Goal: Task Accomplishment & Management: Manage account settings

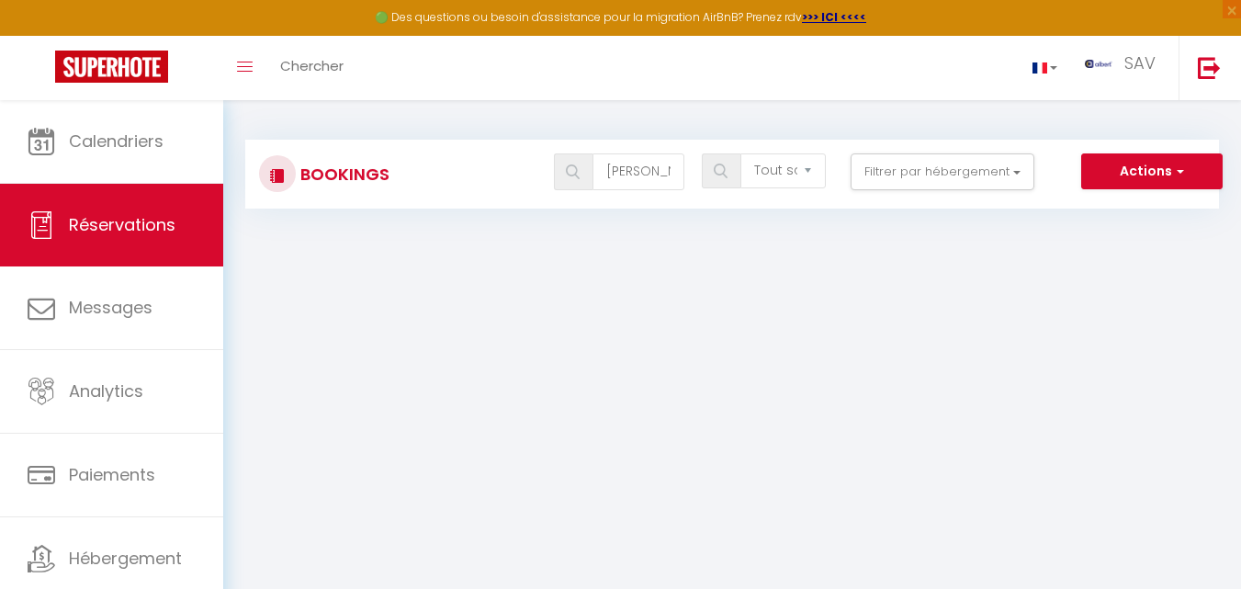
select select "not_cancelled"
drag, startPoint x: 0, startPoint y: 0, endPoint x: 625, endPoint y: 172, distance: 648.5
click at [625, 172] on input "[PERSON_NAME]" at bounding box center [638, 171] width 92 height 37
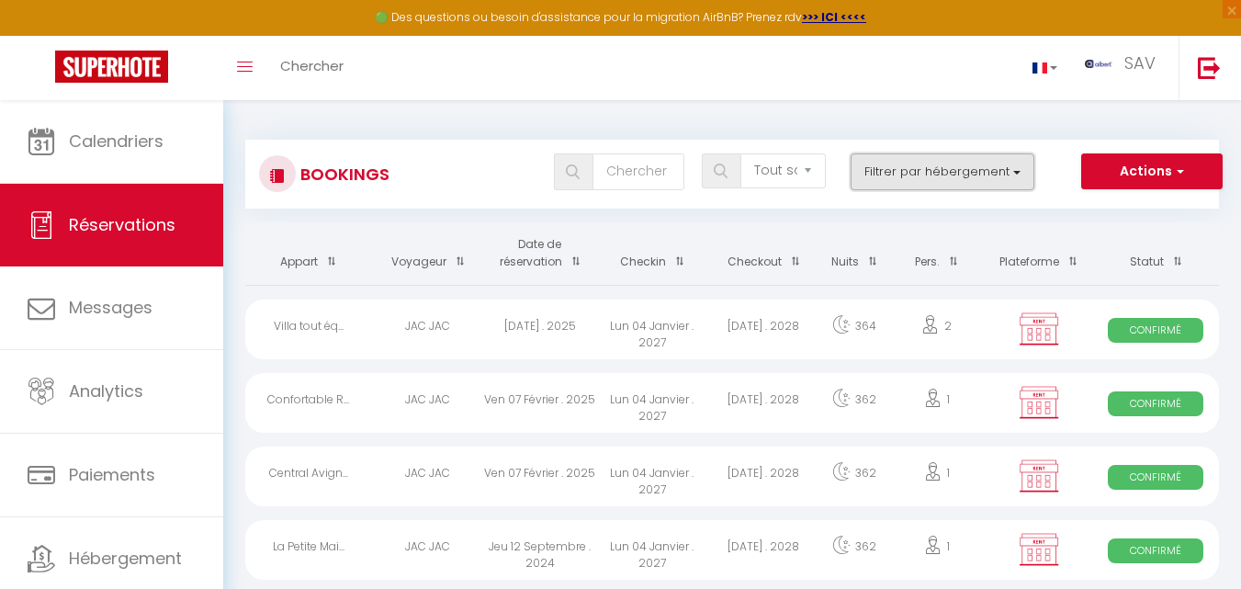
click at [869, 178] on button "Filtrer par hébergement" at bounding box center [942, 171] width 184 height 37
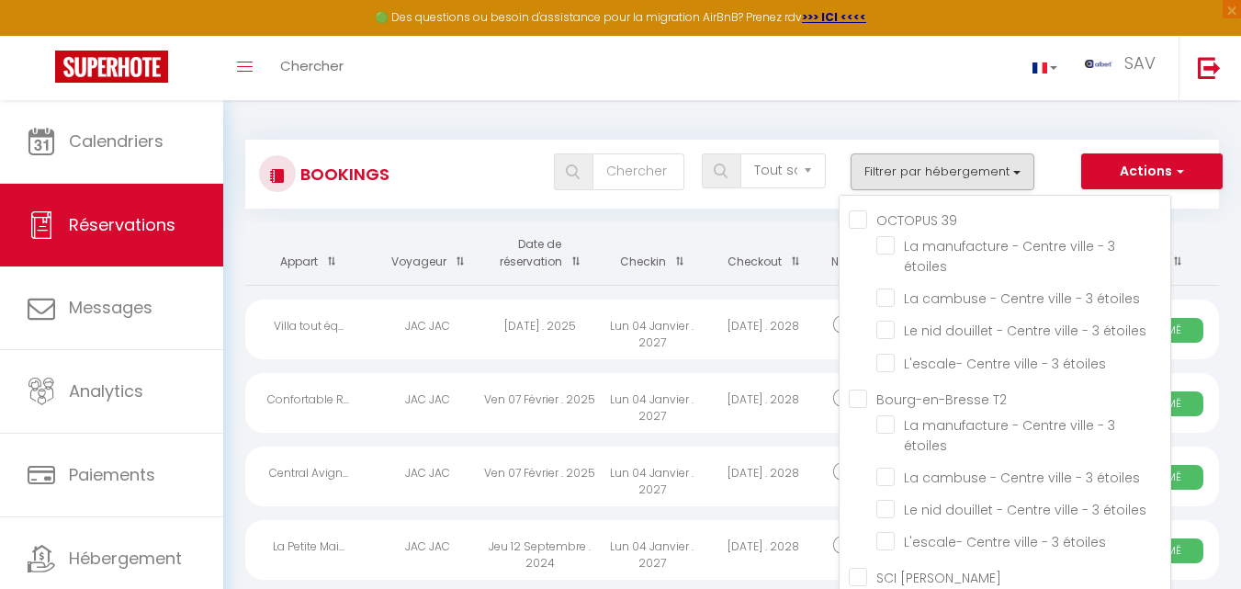
scroll to position [42467, 0]
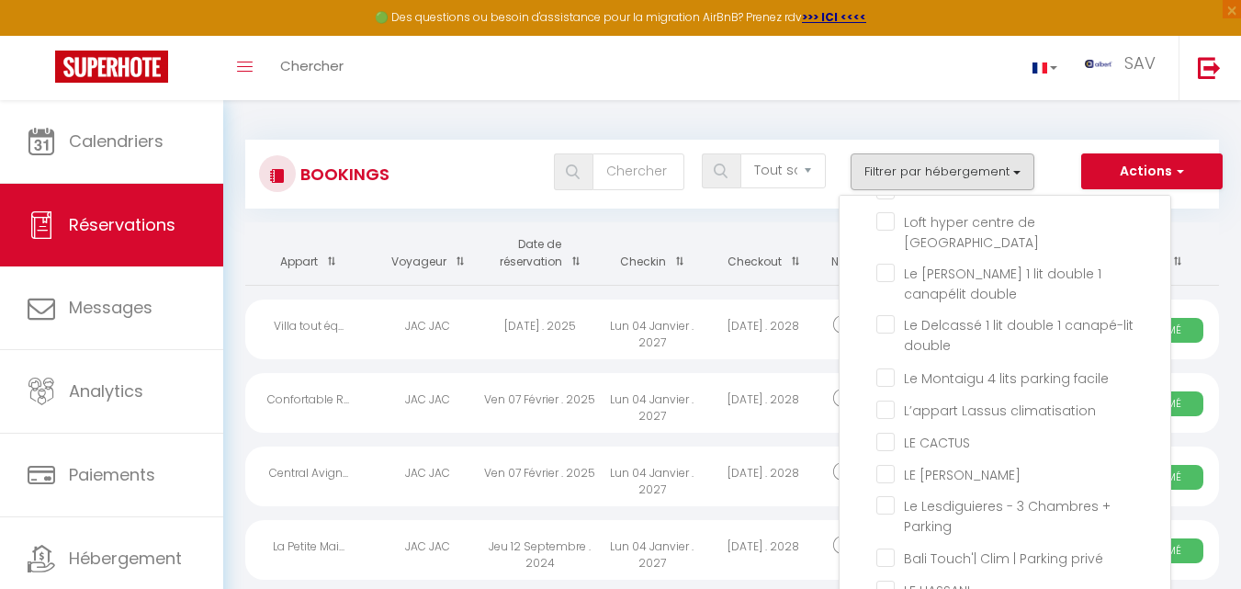
checkbox input "true"
checkbox input "false"
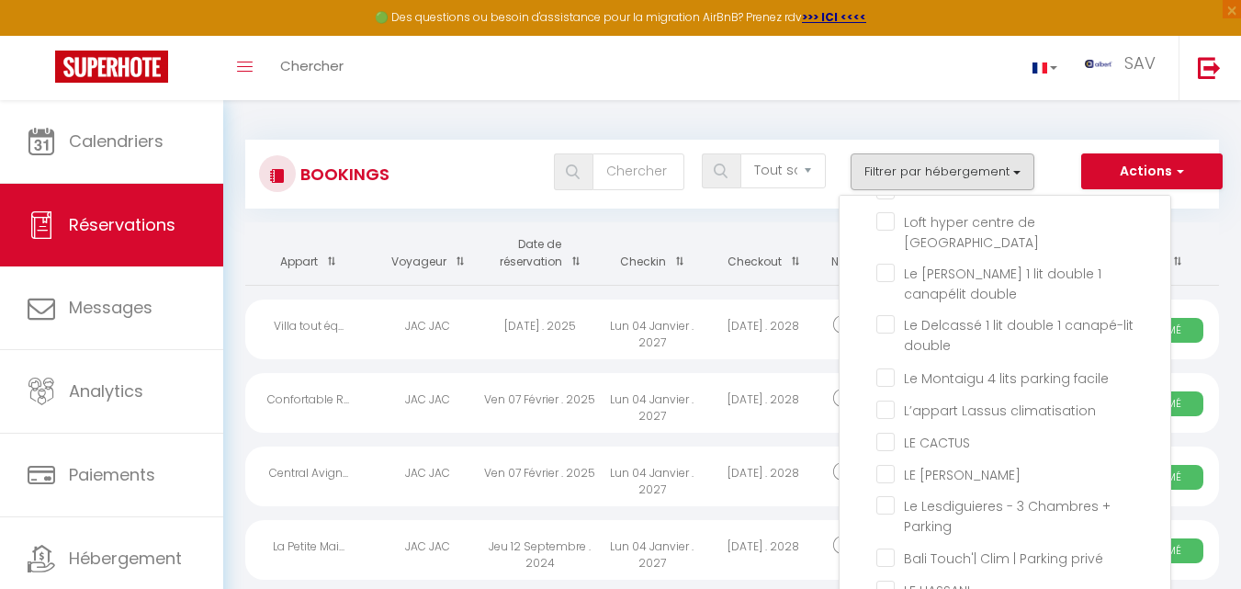
checkbox input "false"
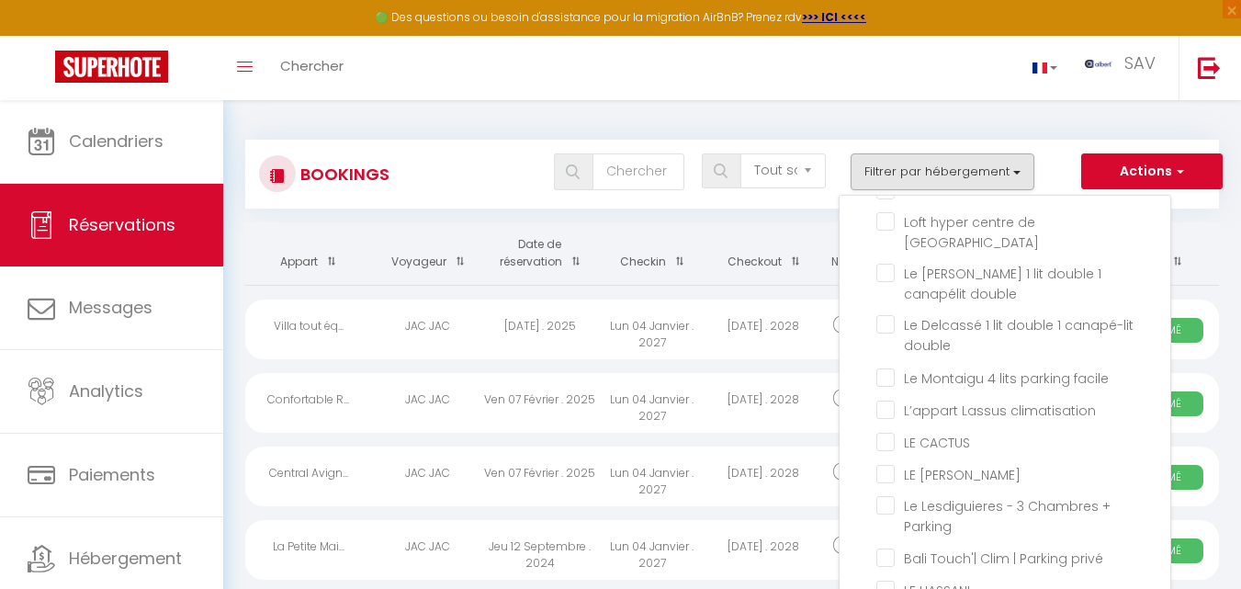
checkbox input "false"
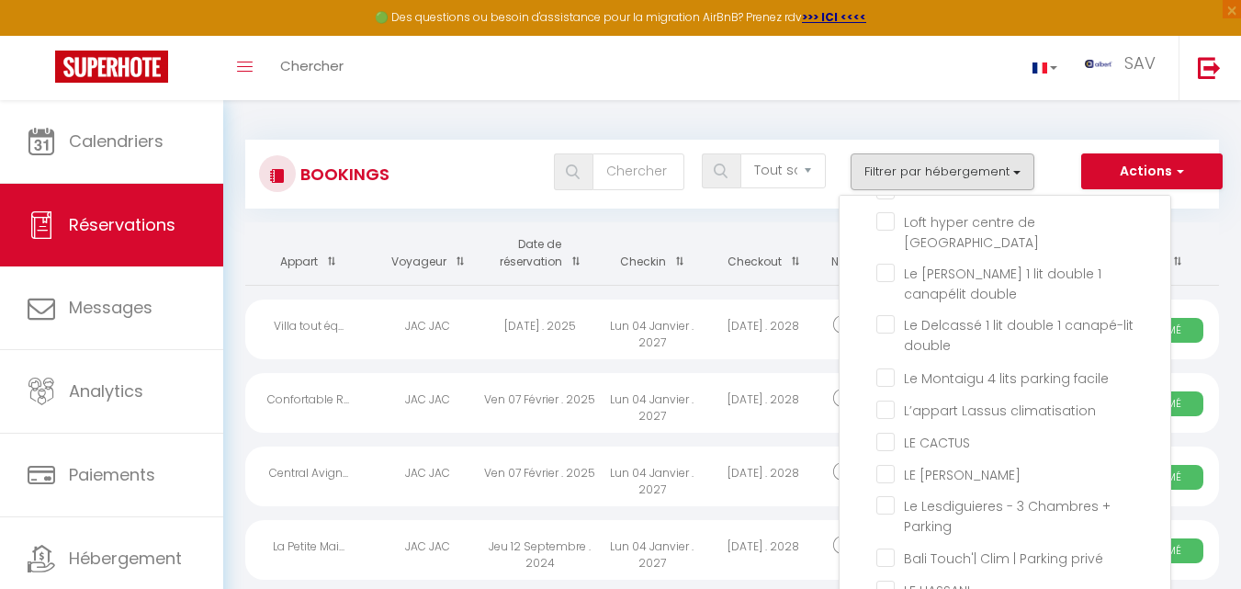
checkbox input "false"
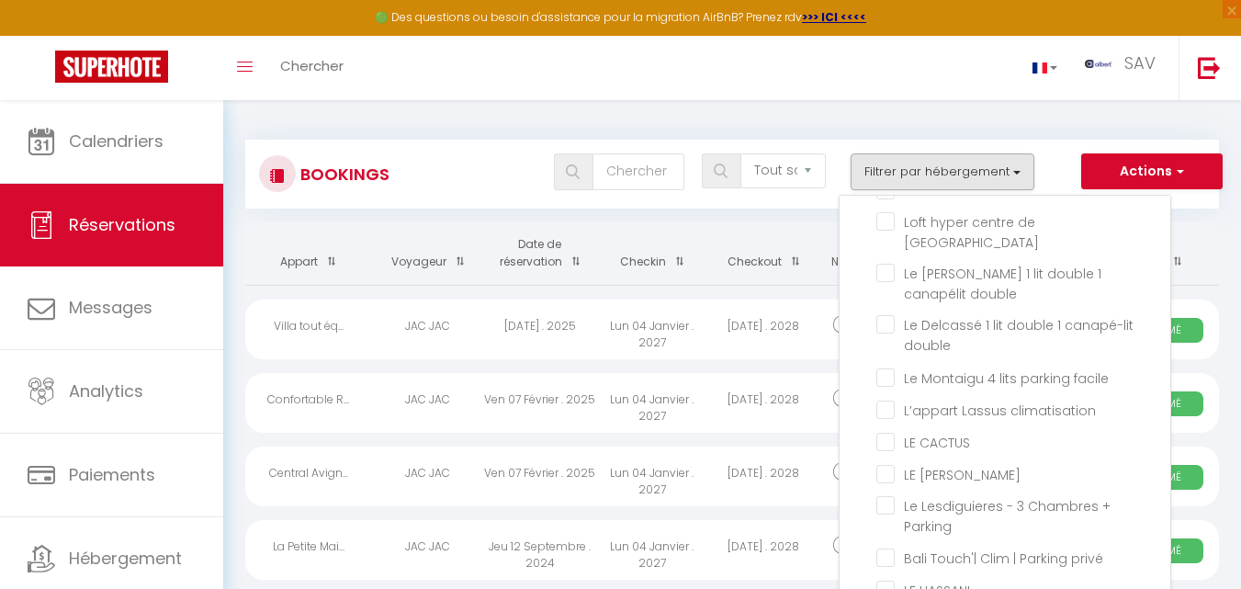
checkbox input "false"
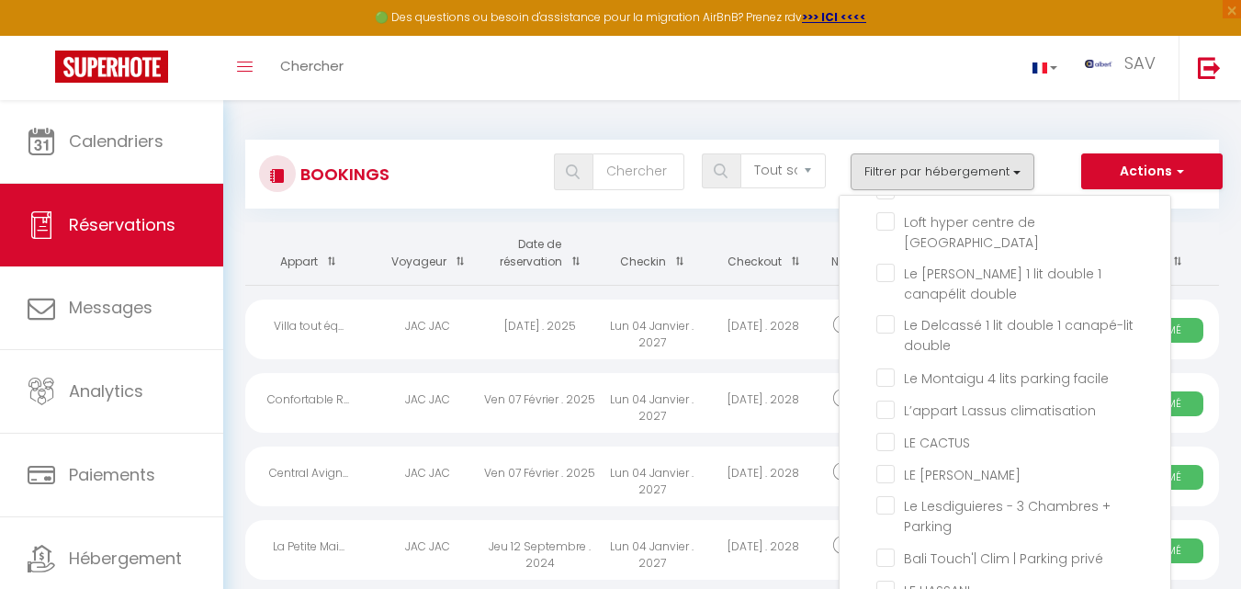
checkbox input "false"
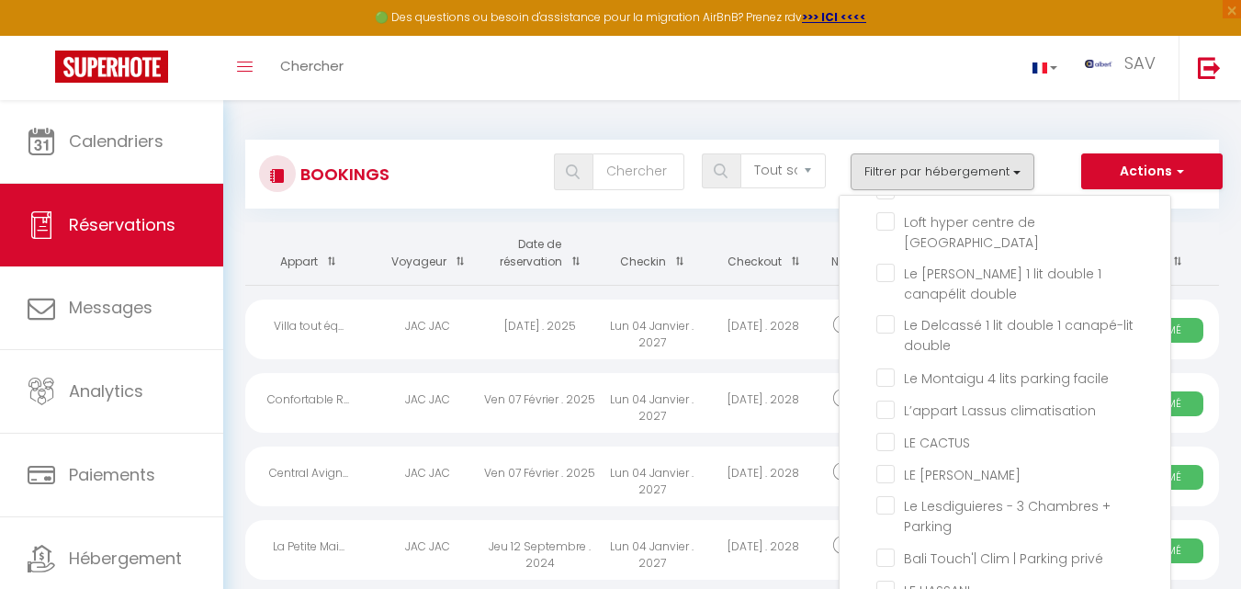
checkbox input "false"
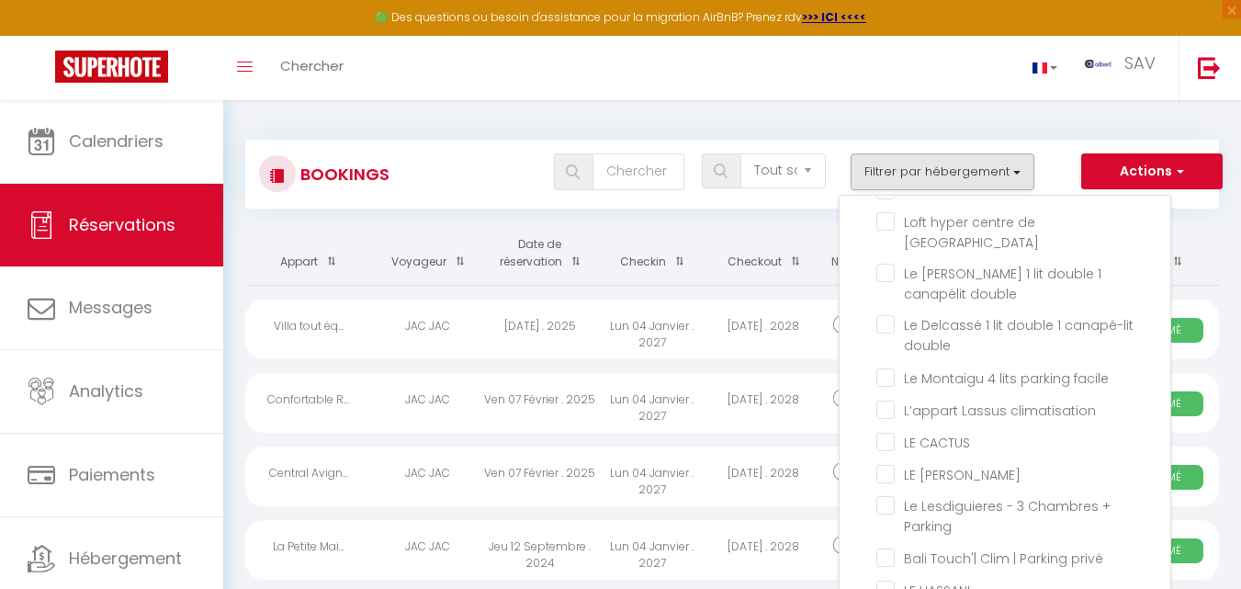
checkbox input "false"
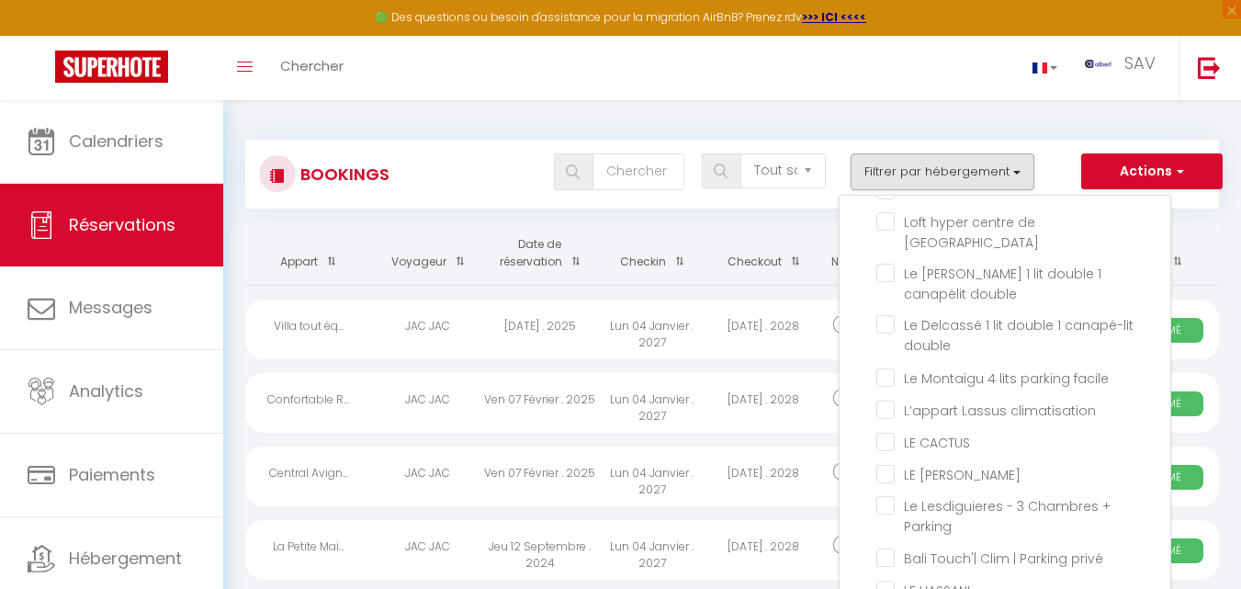
checkbox input "false"
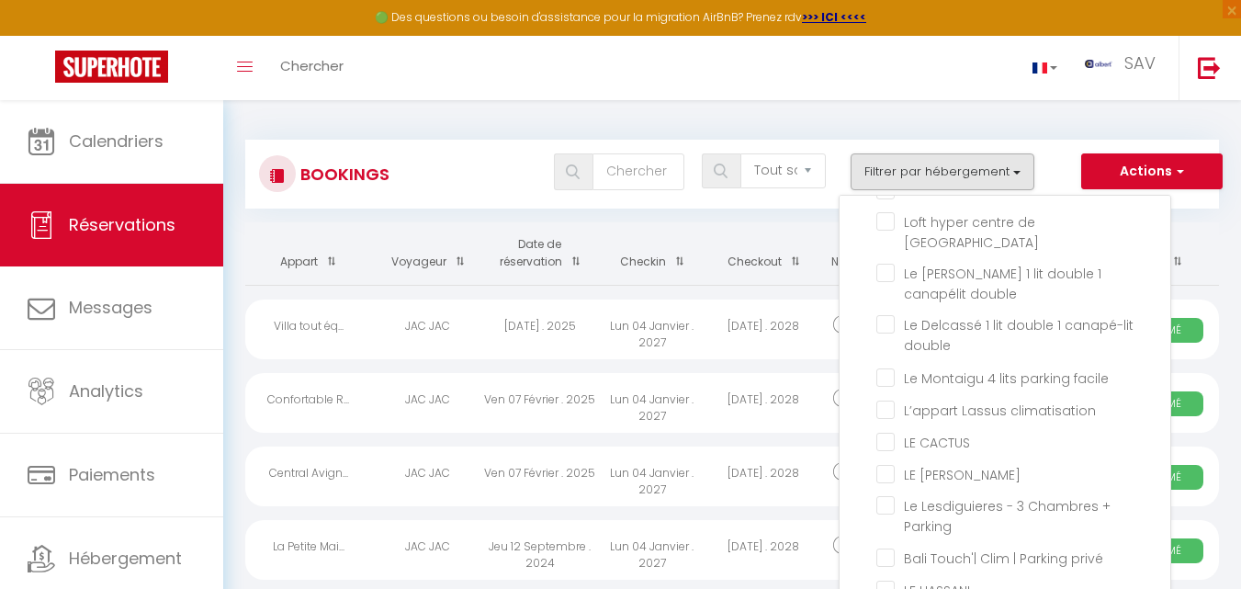
checkbox input "false"
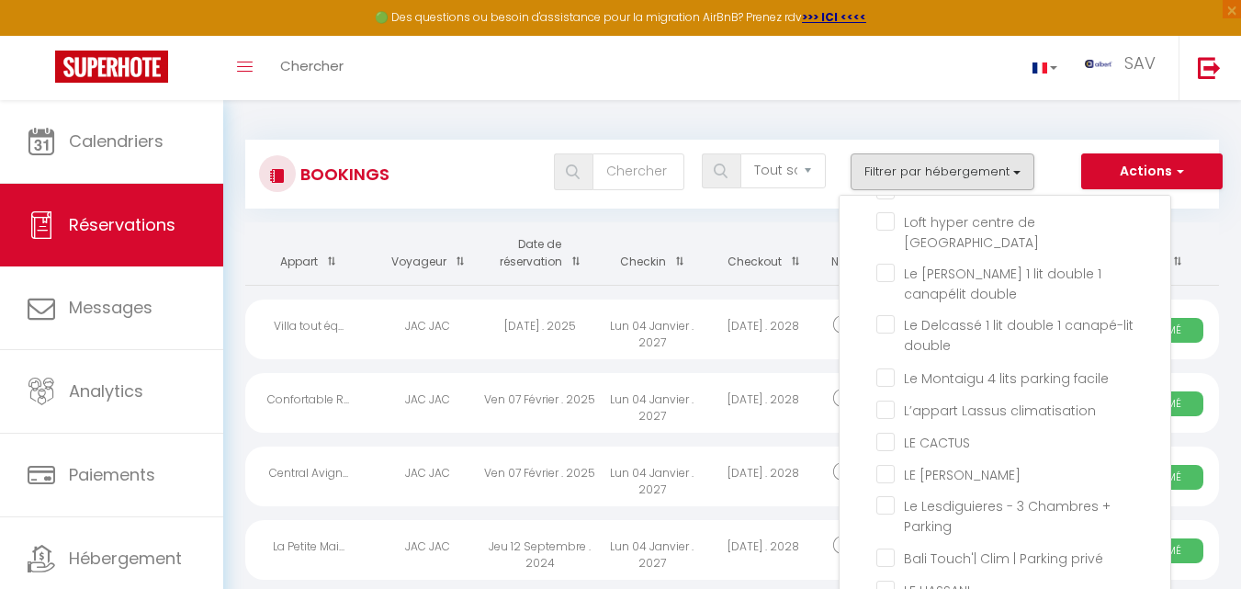
checkbox input "false"
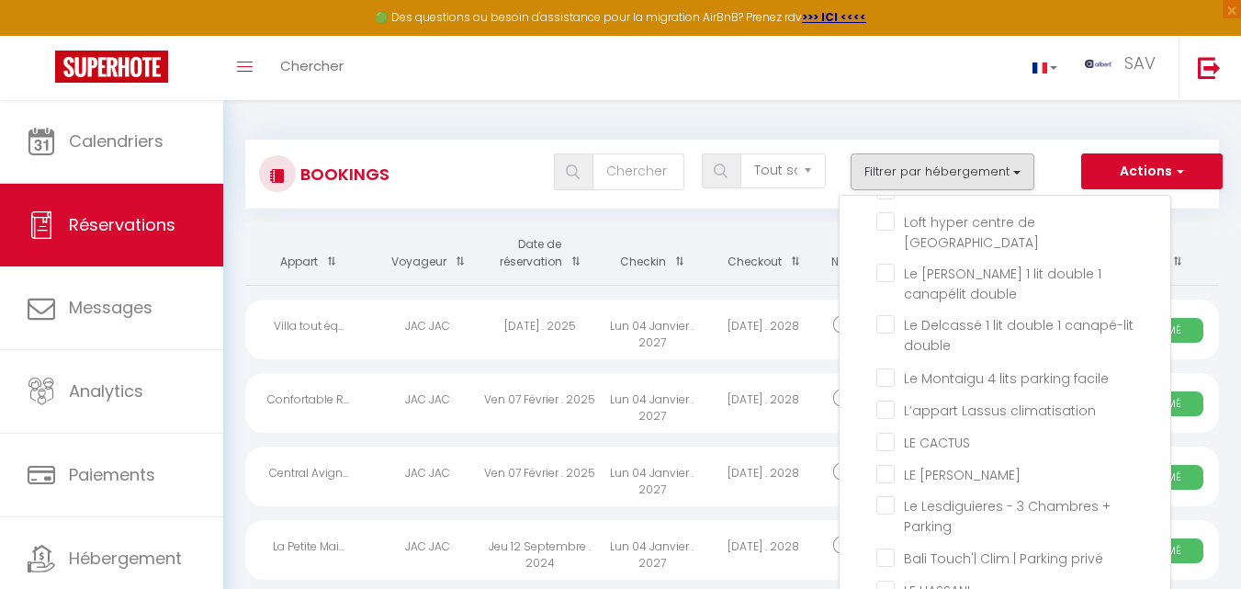
checkbox input "false"
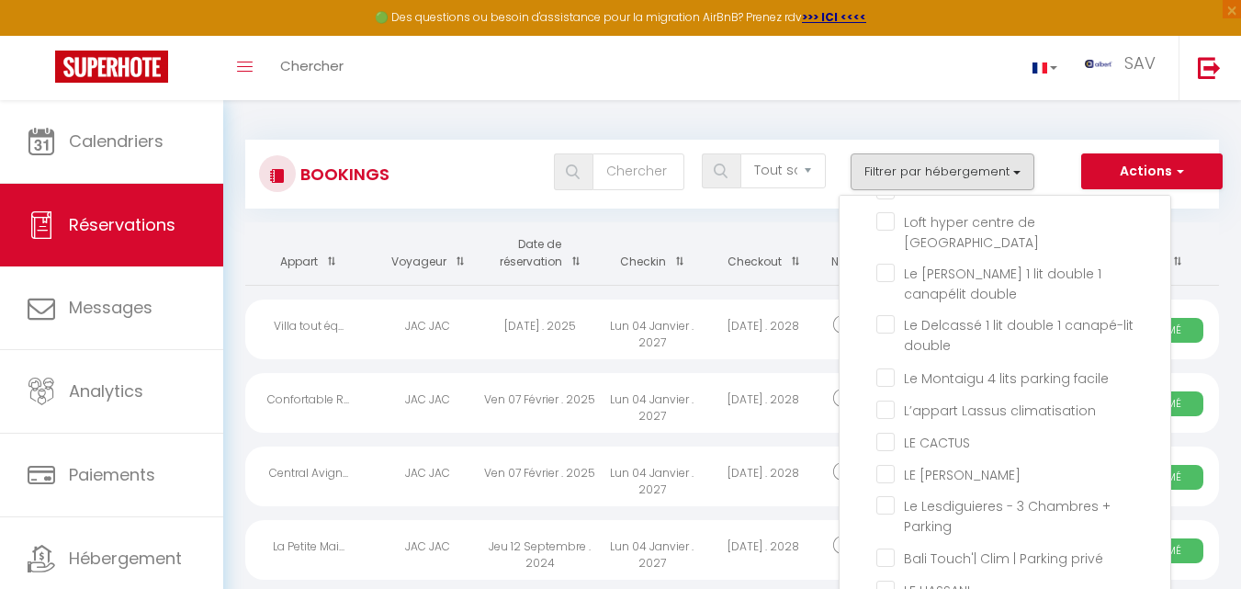
checkbox input "false"
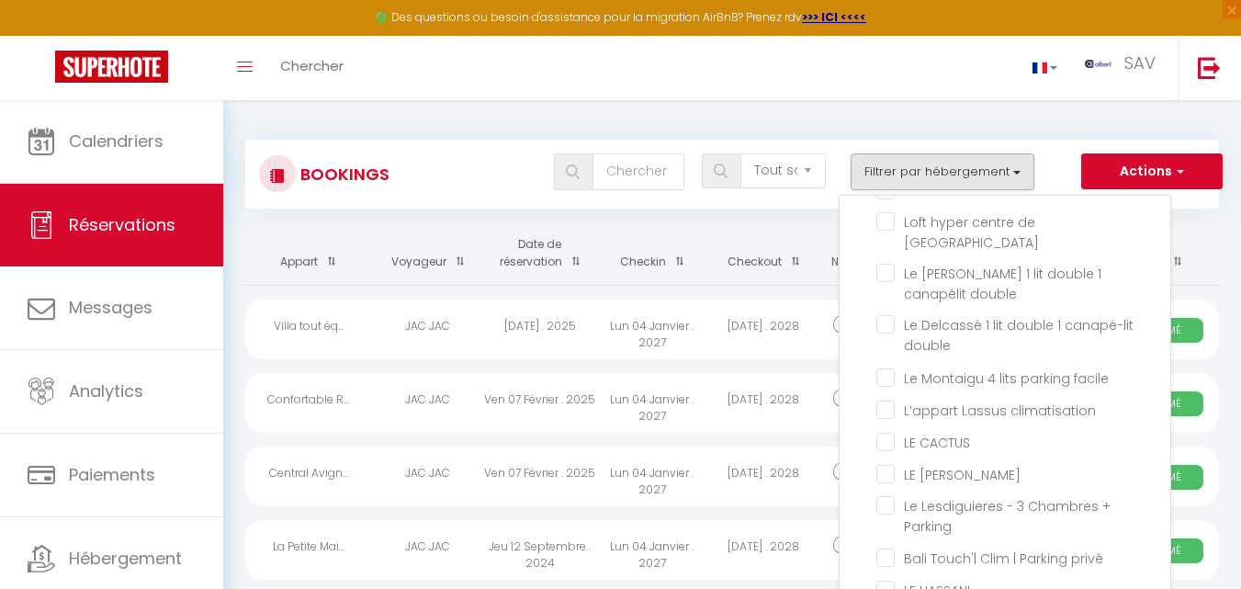
checkbox input "false"
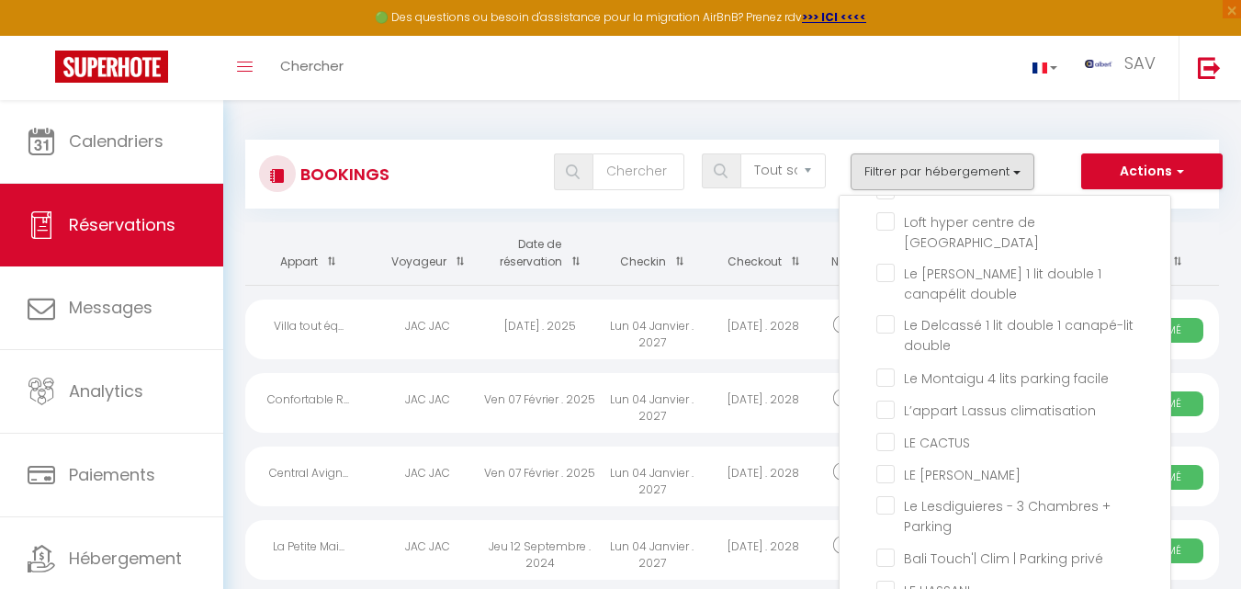
checkbox input "false"
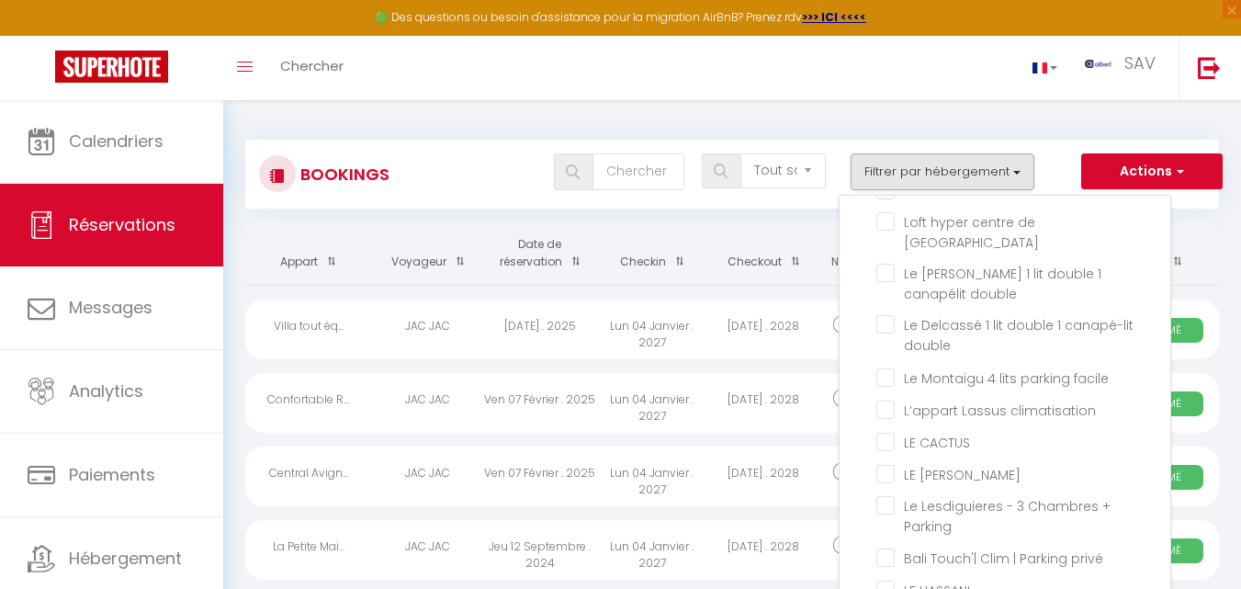
checkbox input "false"
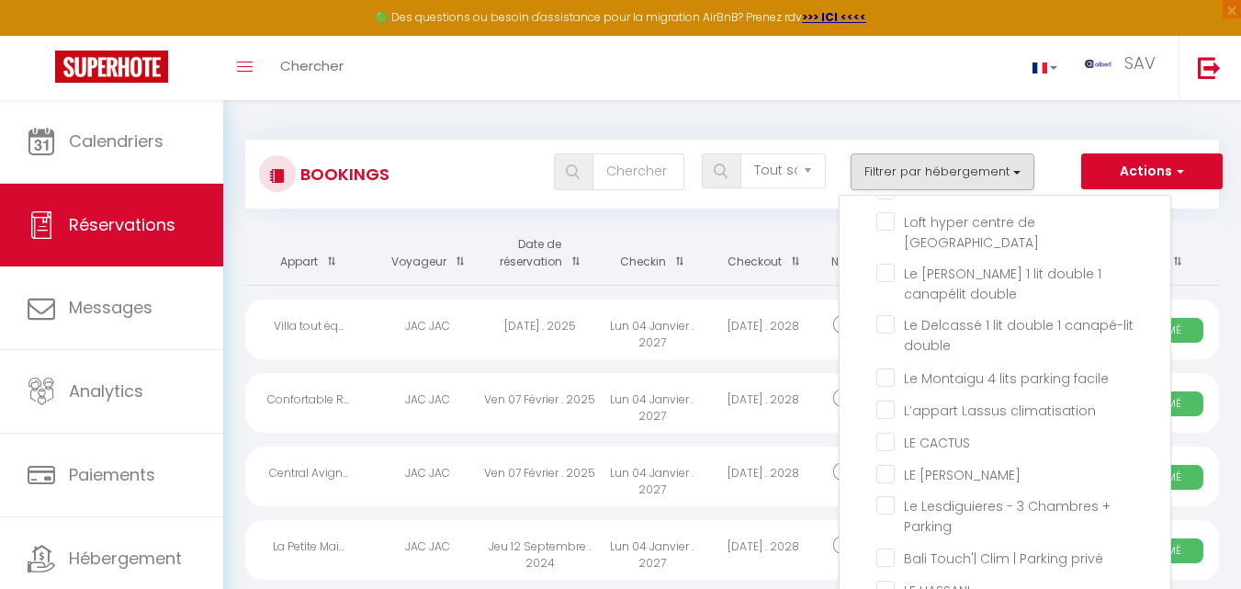
checkbox input "false"
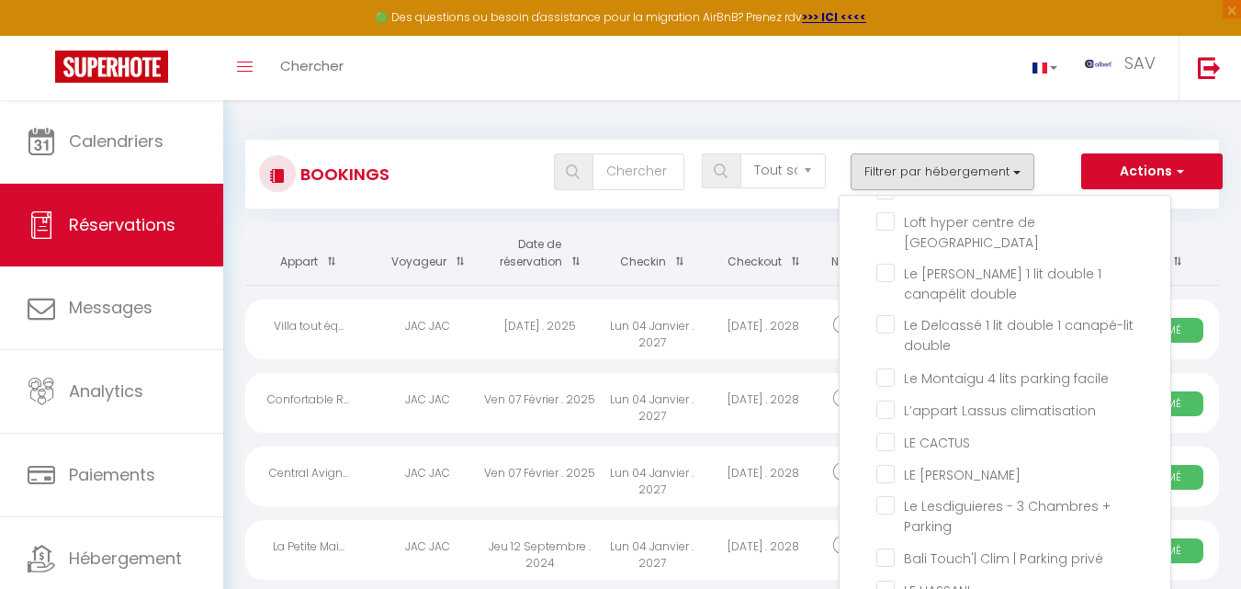
checkbox input "false"
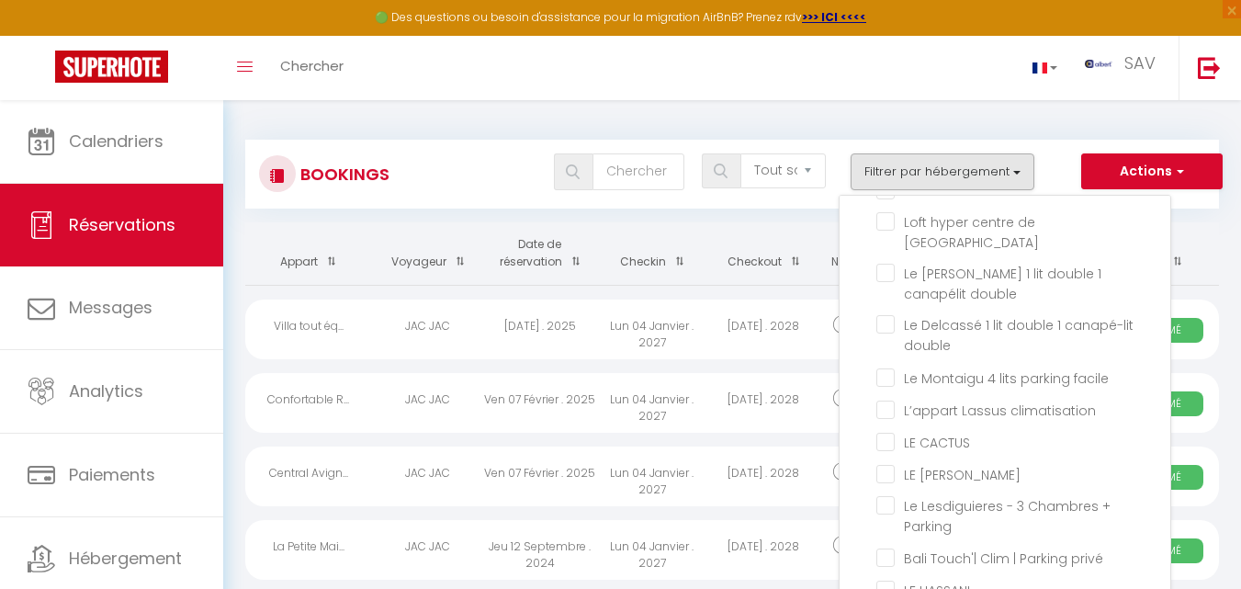
checkbox input "false"
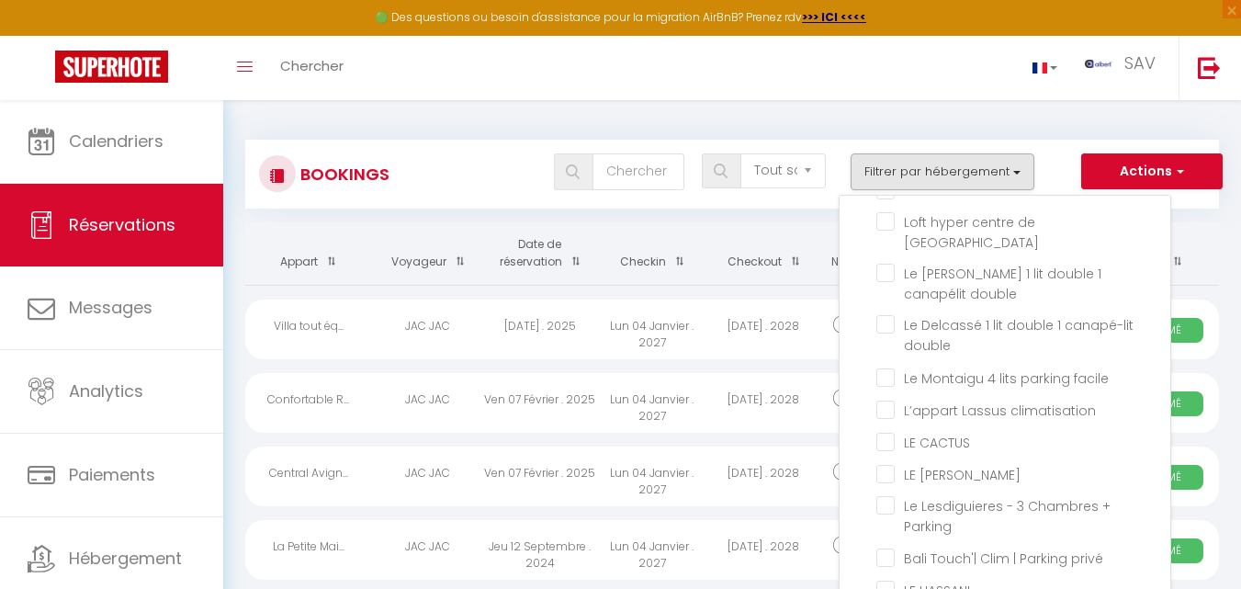
checkbox input "false"
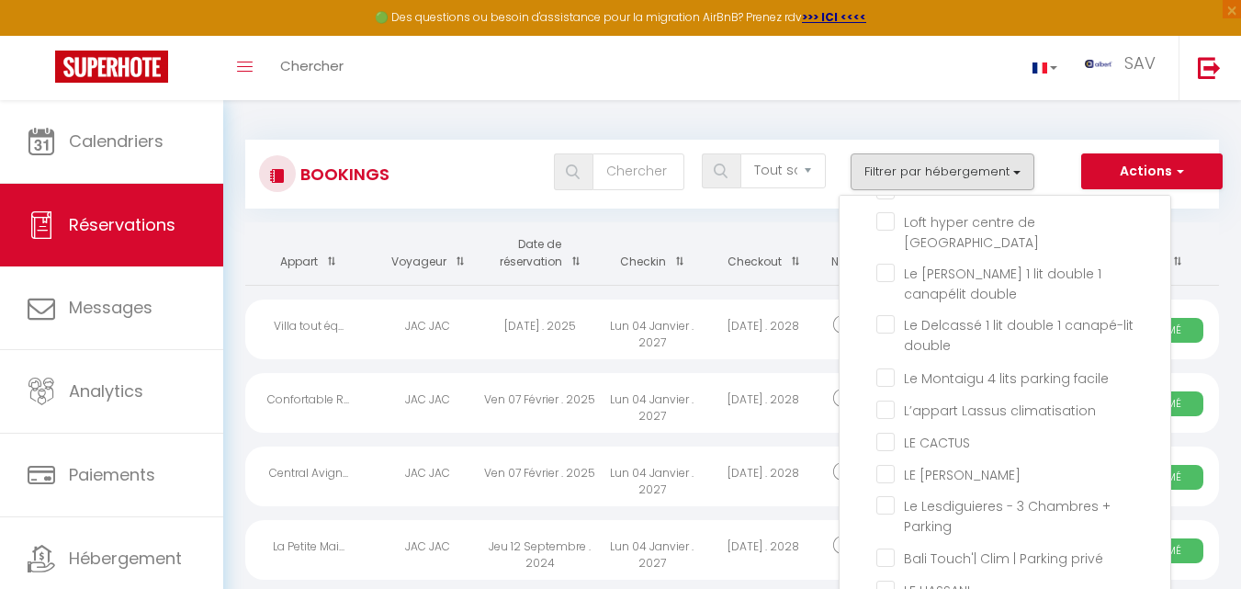
checkbox input "false"
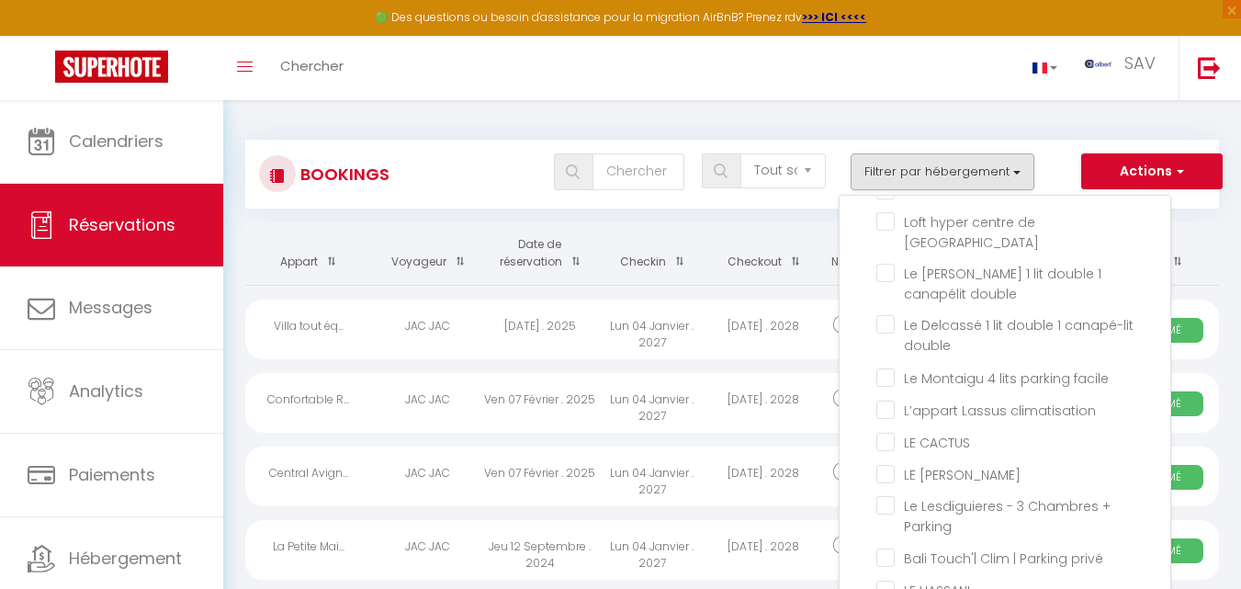
checkbox input "false"
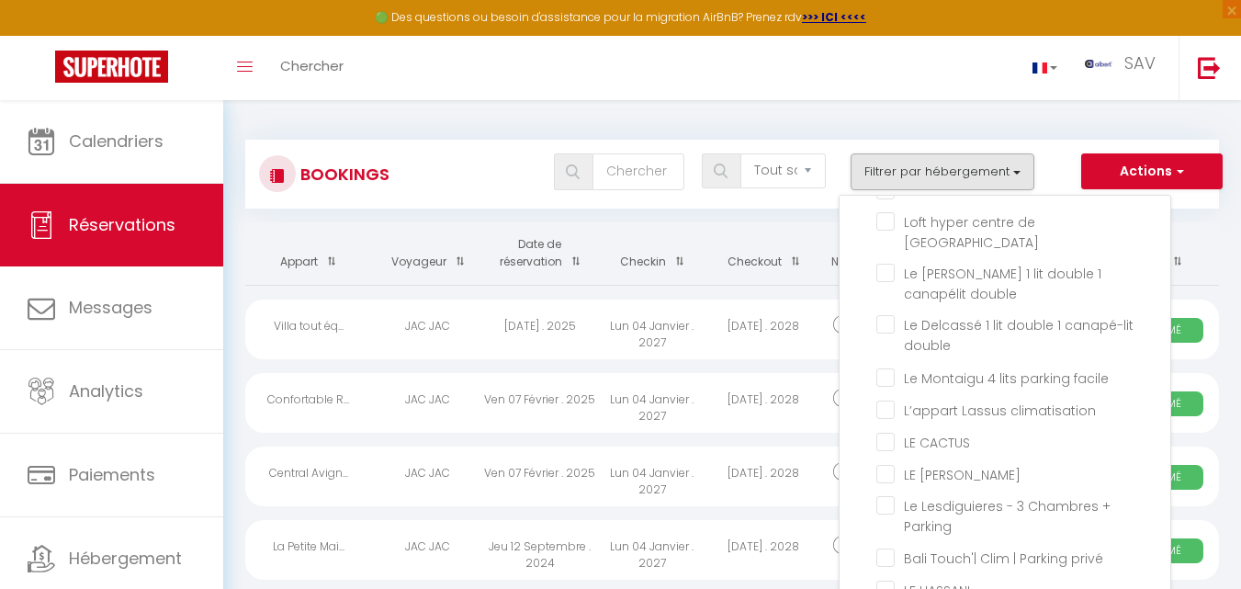
checkbox input "false"
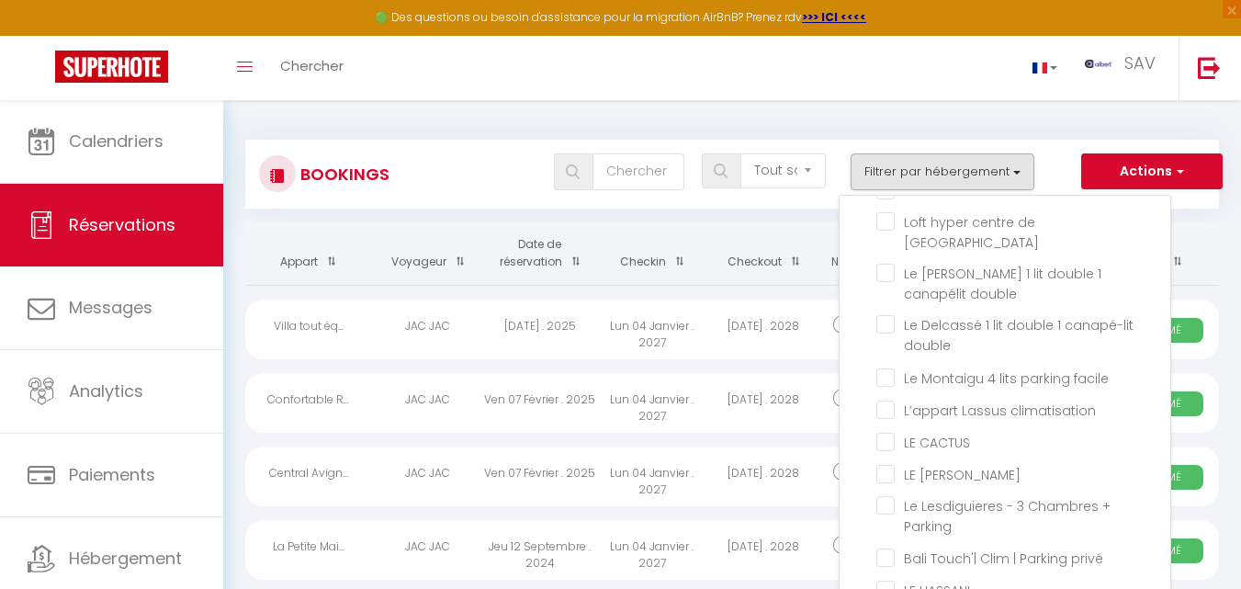
checkbox input "false"
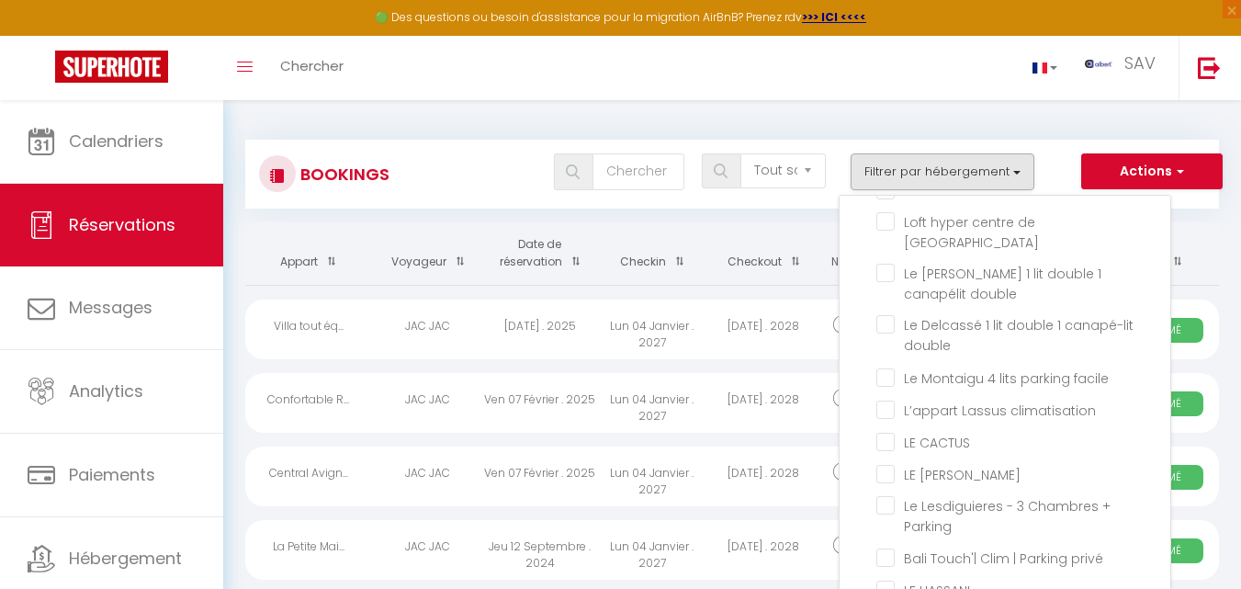
checkbox input "false"
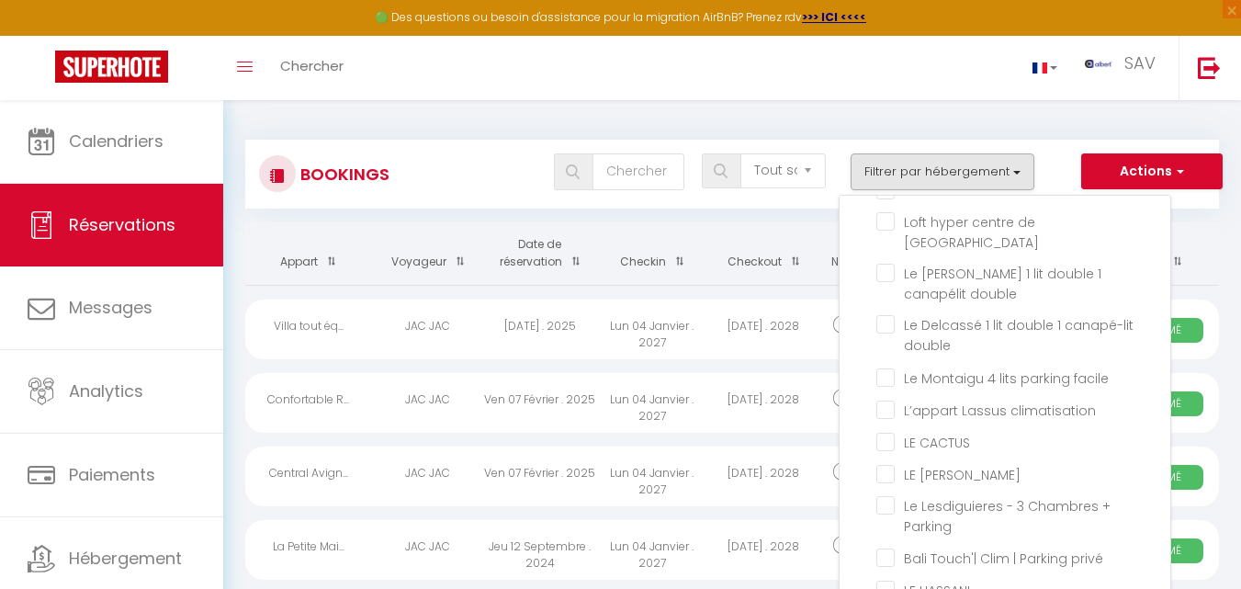
checkbox input "false"
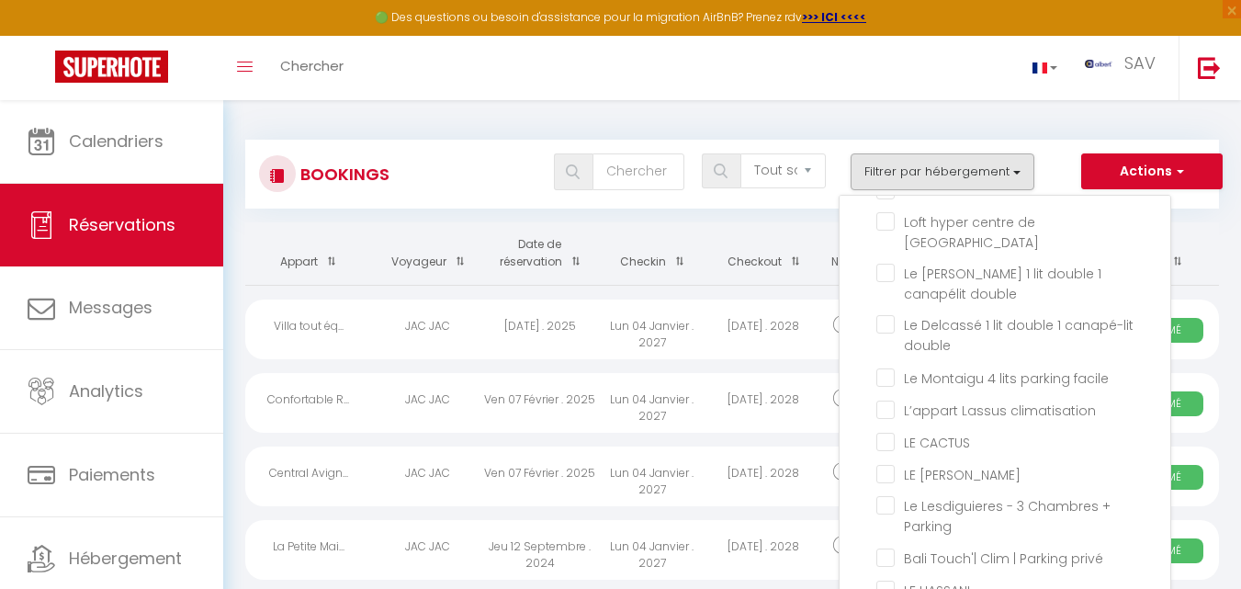
checkbox input "false"
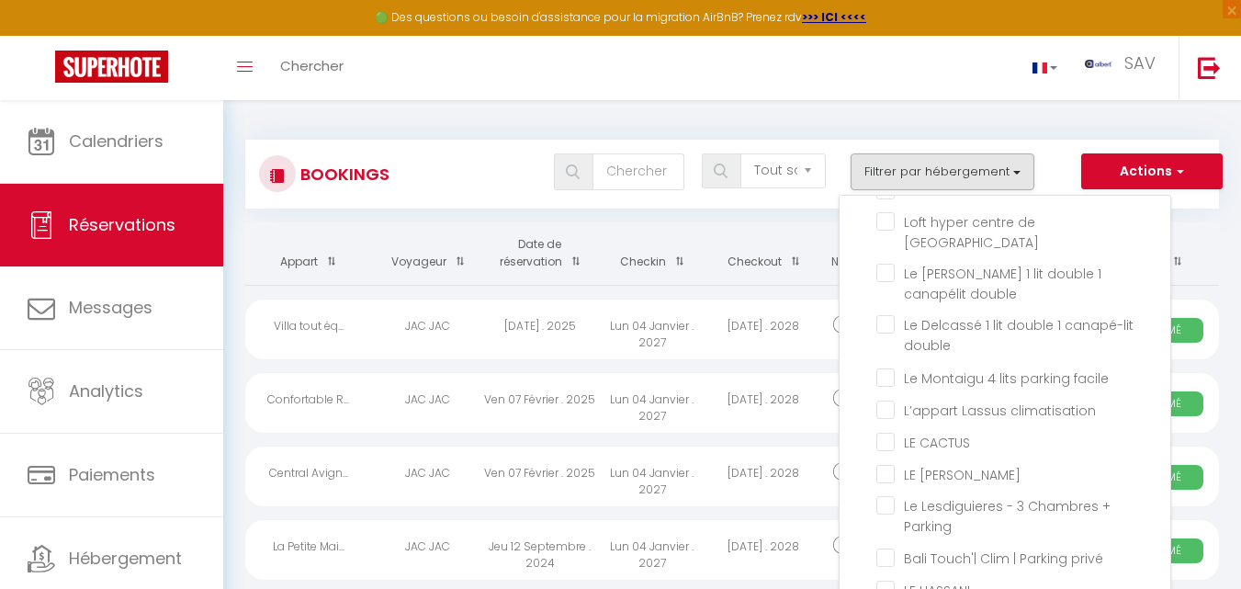
checkbox input "false"
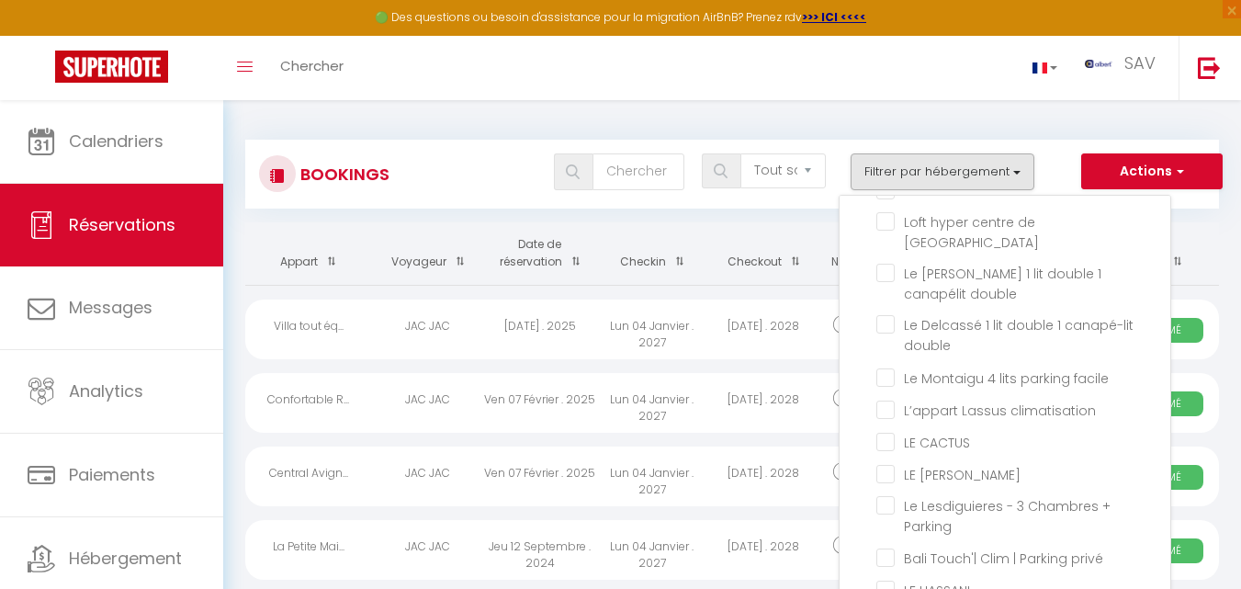
checkbox input "false"
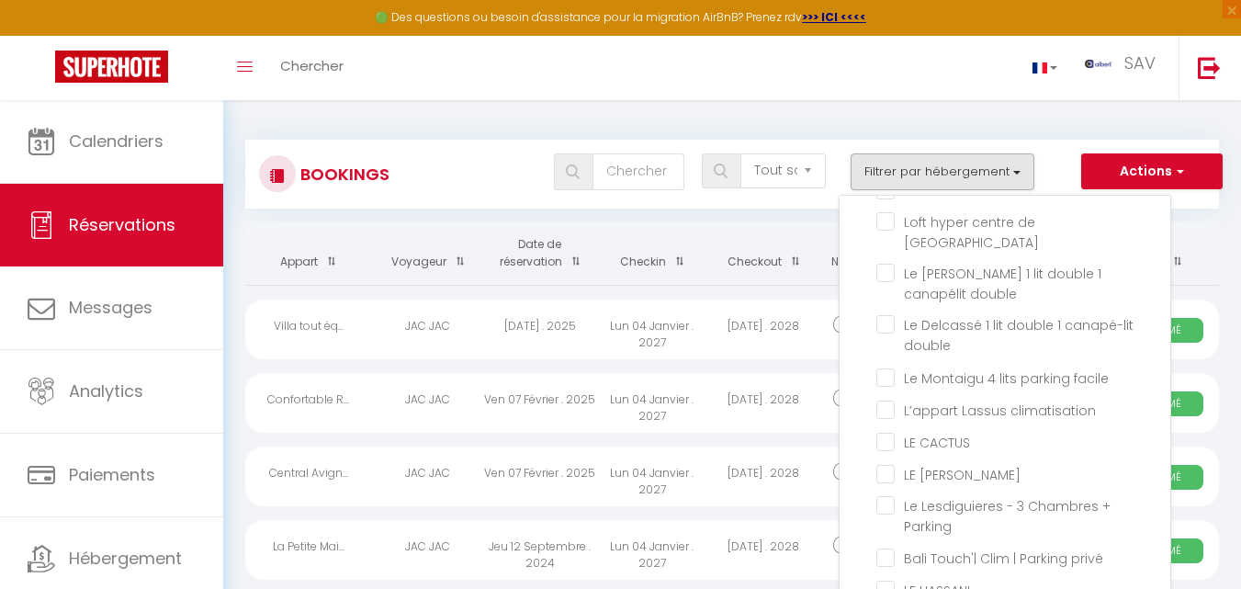
checkbox input "false"
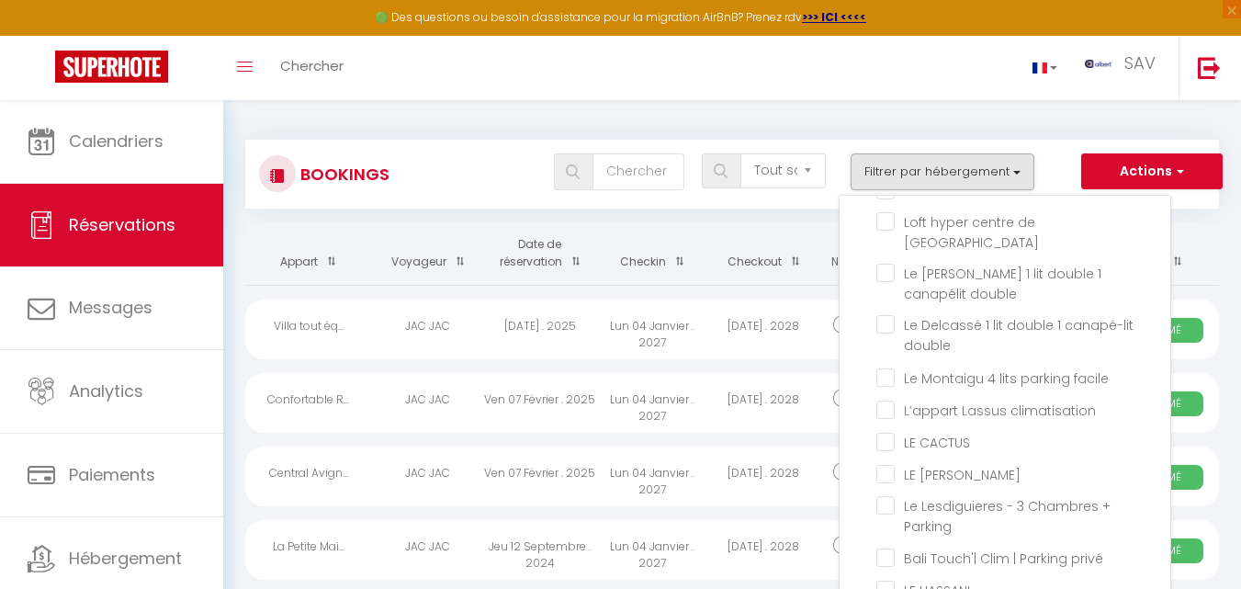
checkbox input "false"
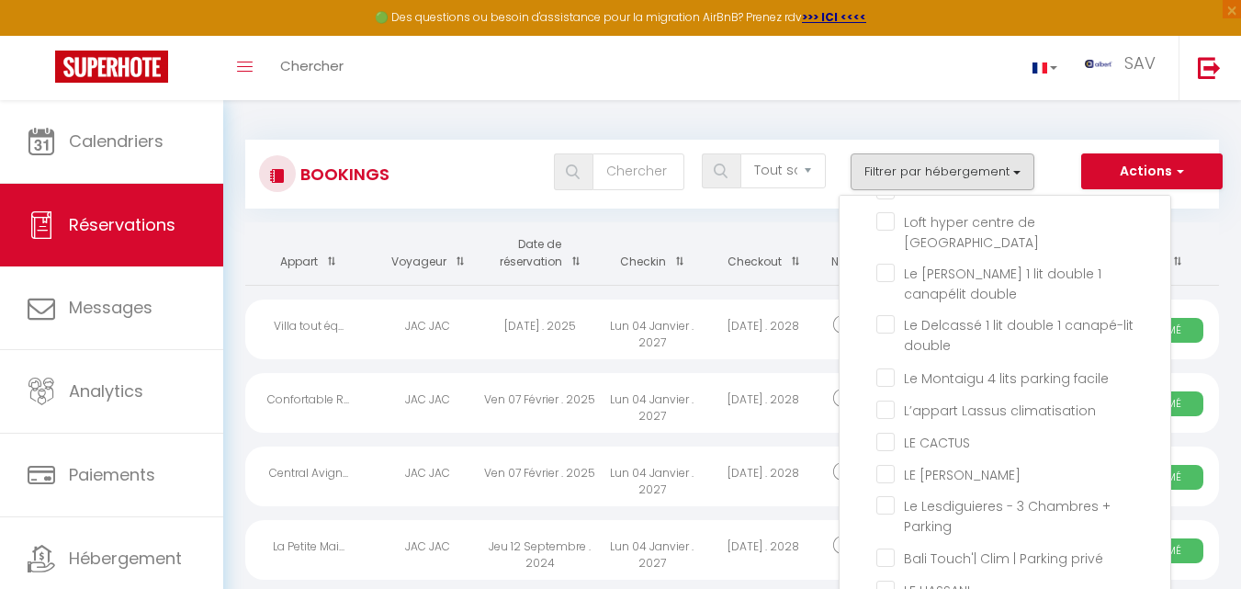
checkbox input "false"
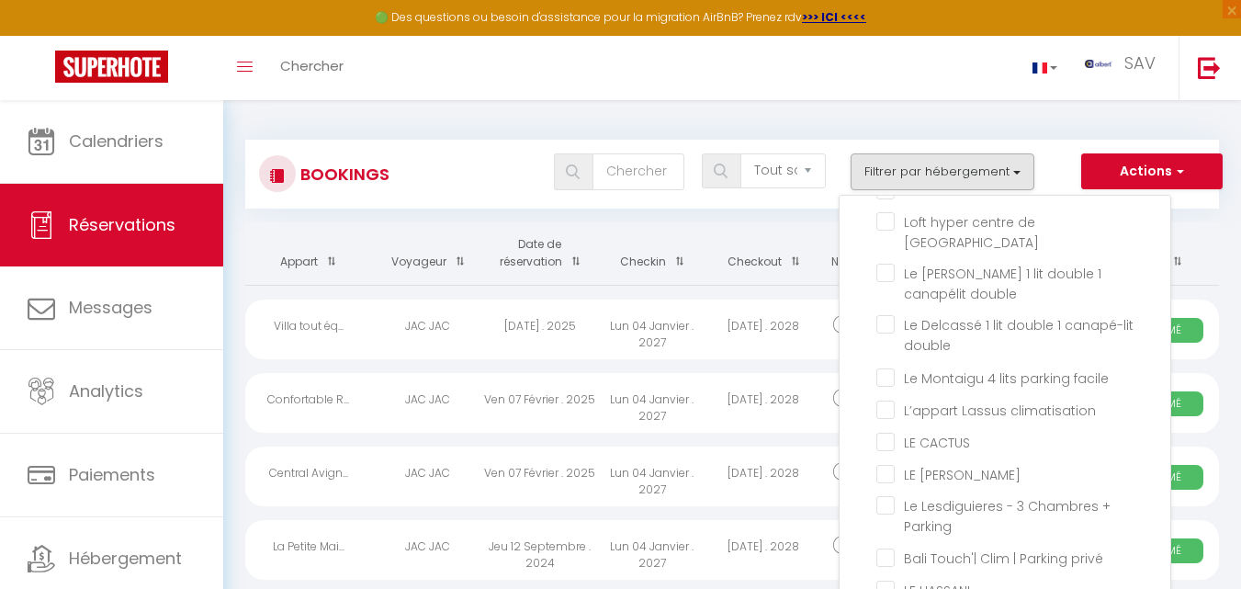
checkbox input "false"
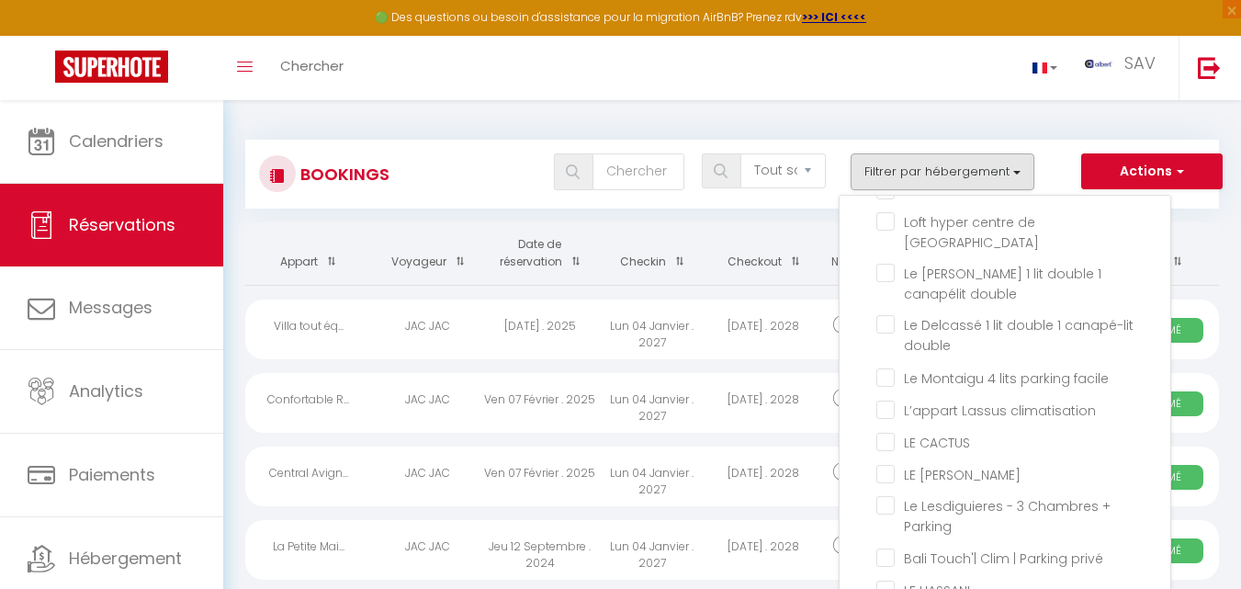
checkbox input "false"
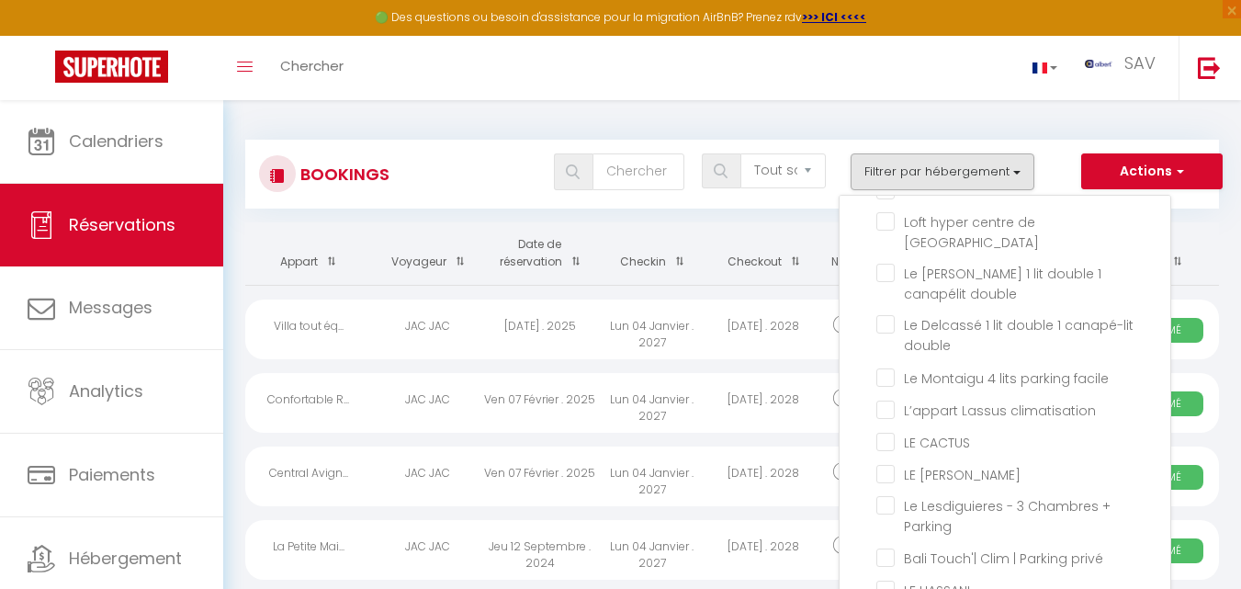
checkbox input "false"
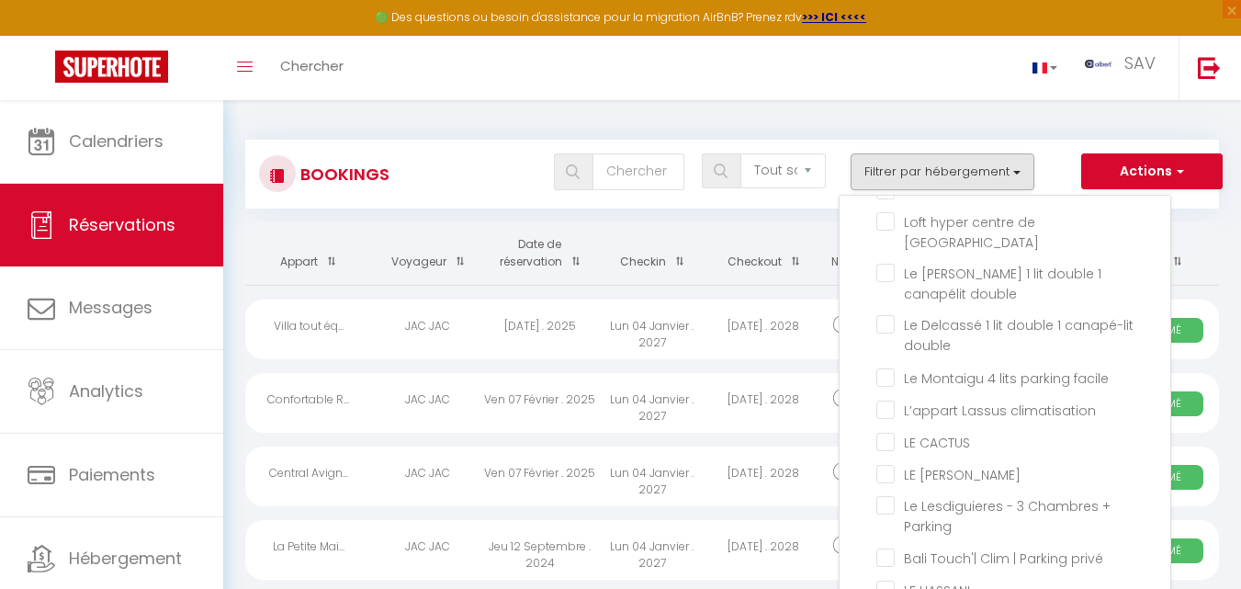
checkbox input "false"
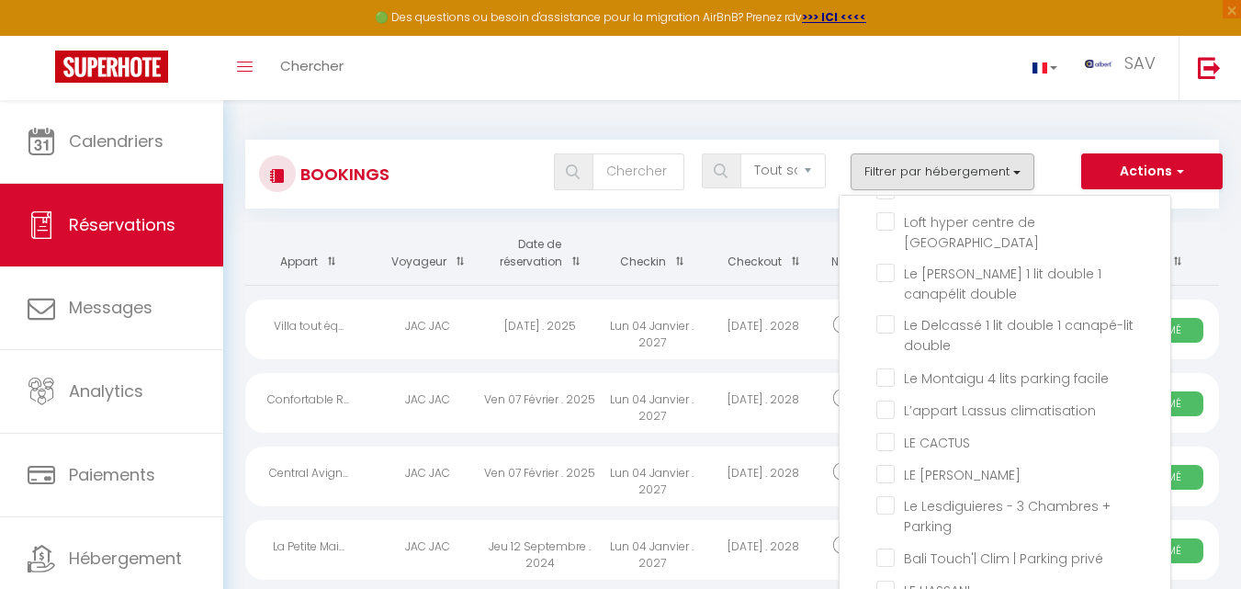
checkbox input "false"
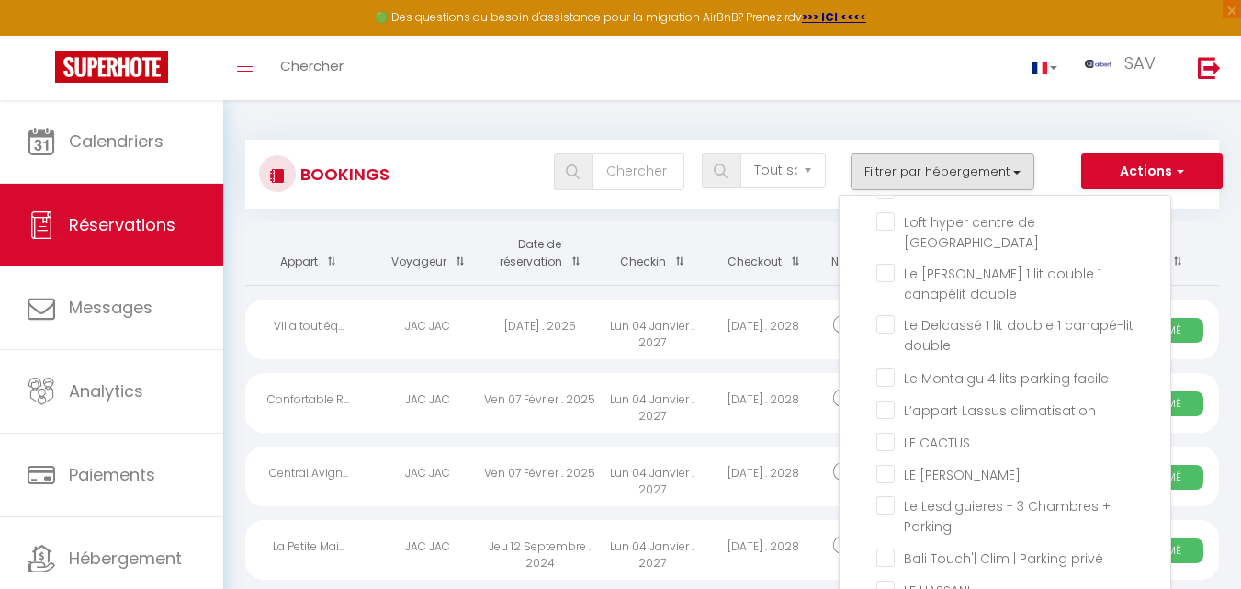
checkbox input "false"
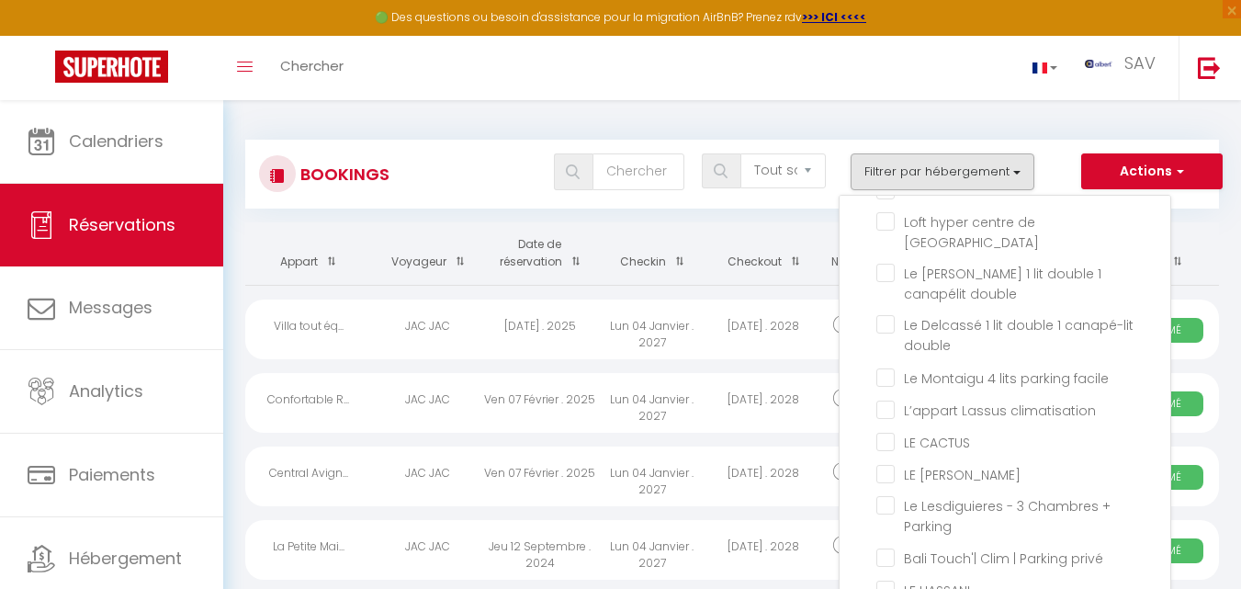
checkbox input "false"
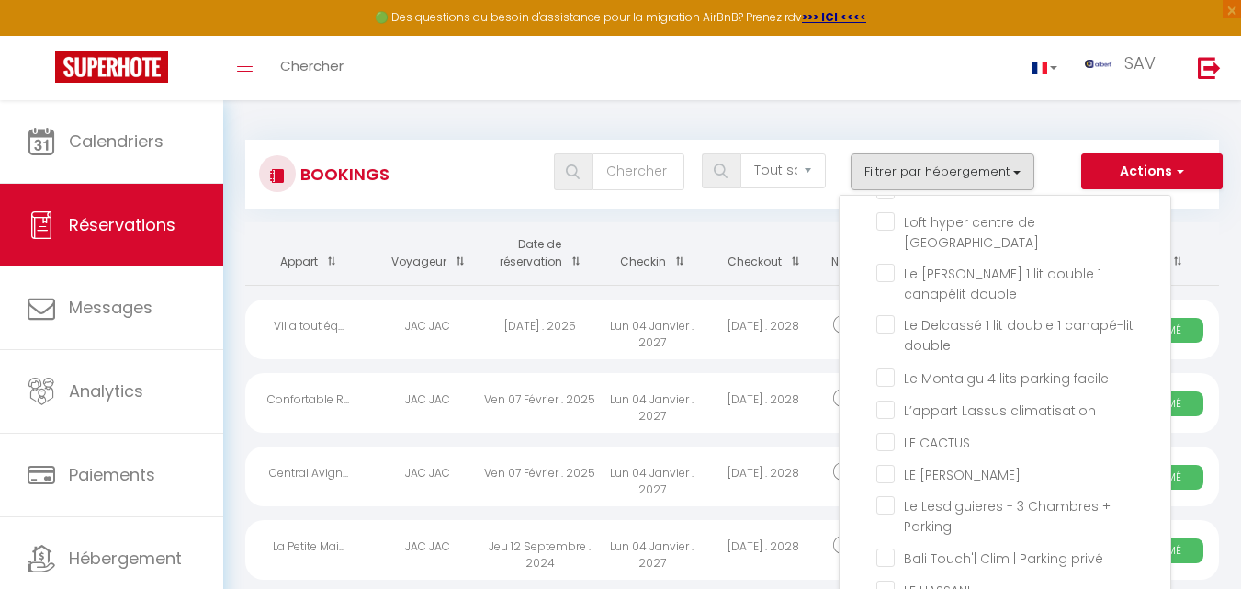
checkbox input "false"
